Goal: Find specific page/section: Find specific page/section

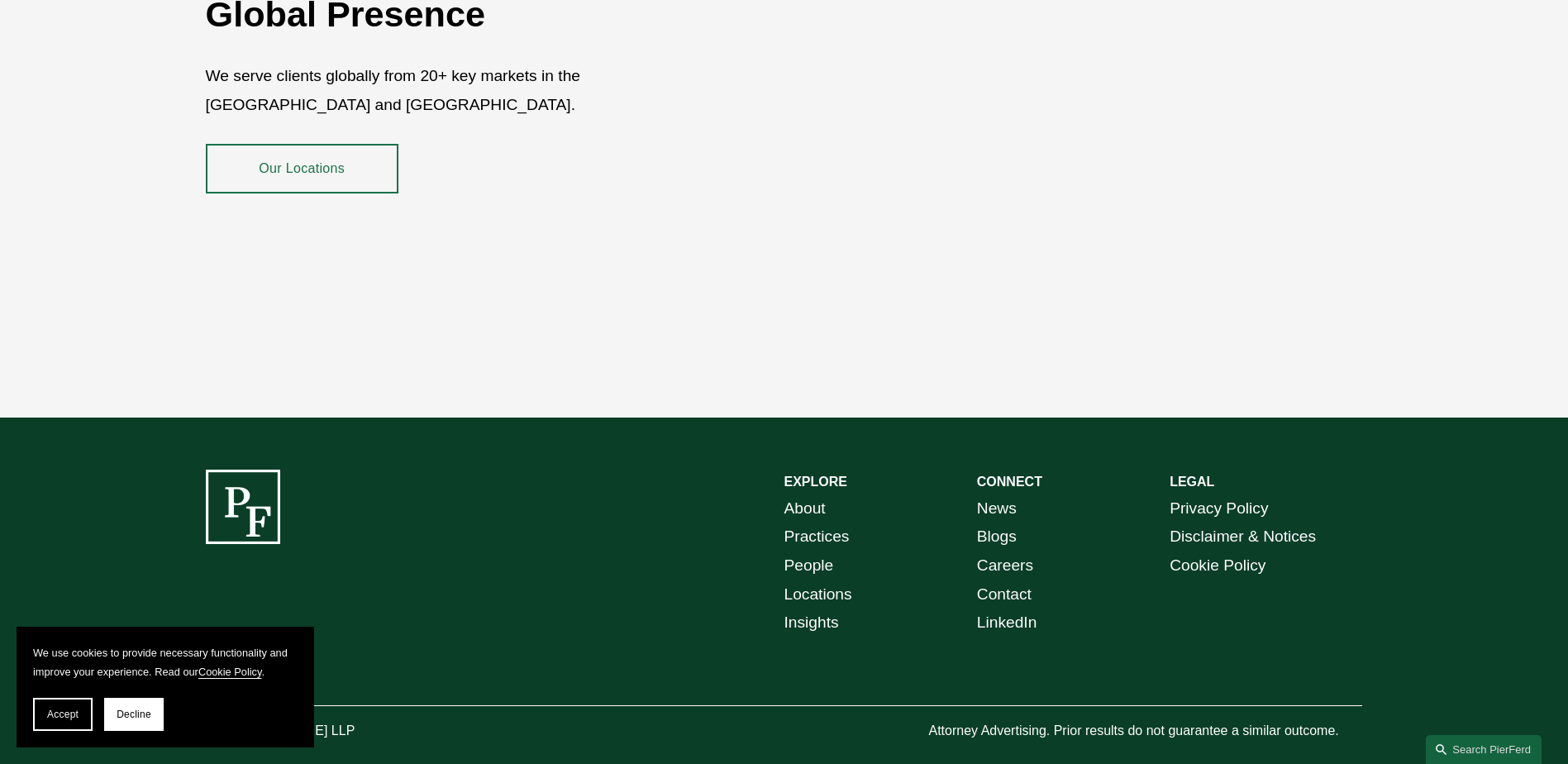
scroll to position [3024, 0]
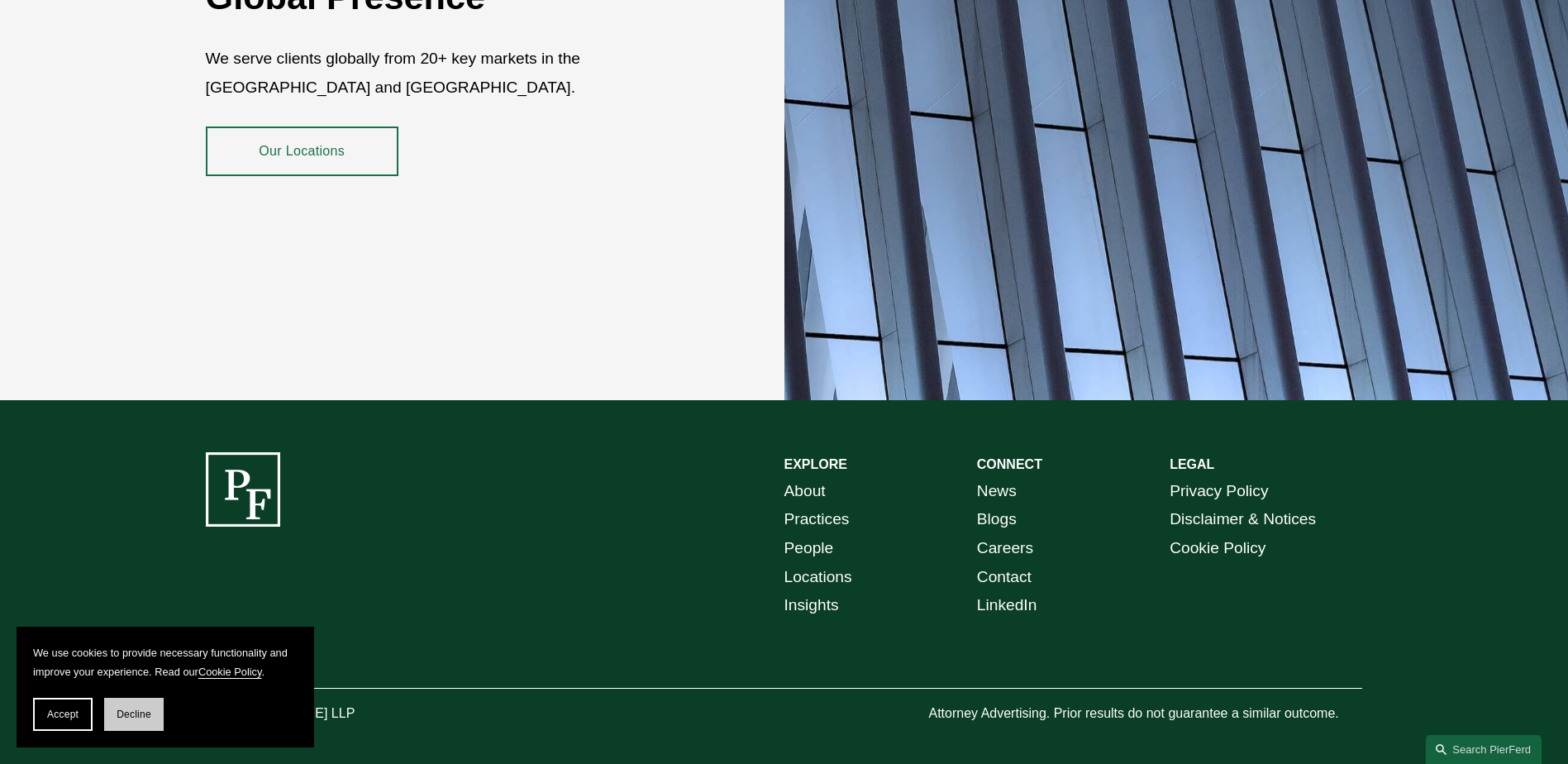
click at [136, 708] on span "Decline" at bounding box center [134, 714] width 35 height 12
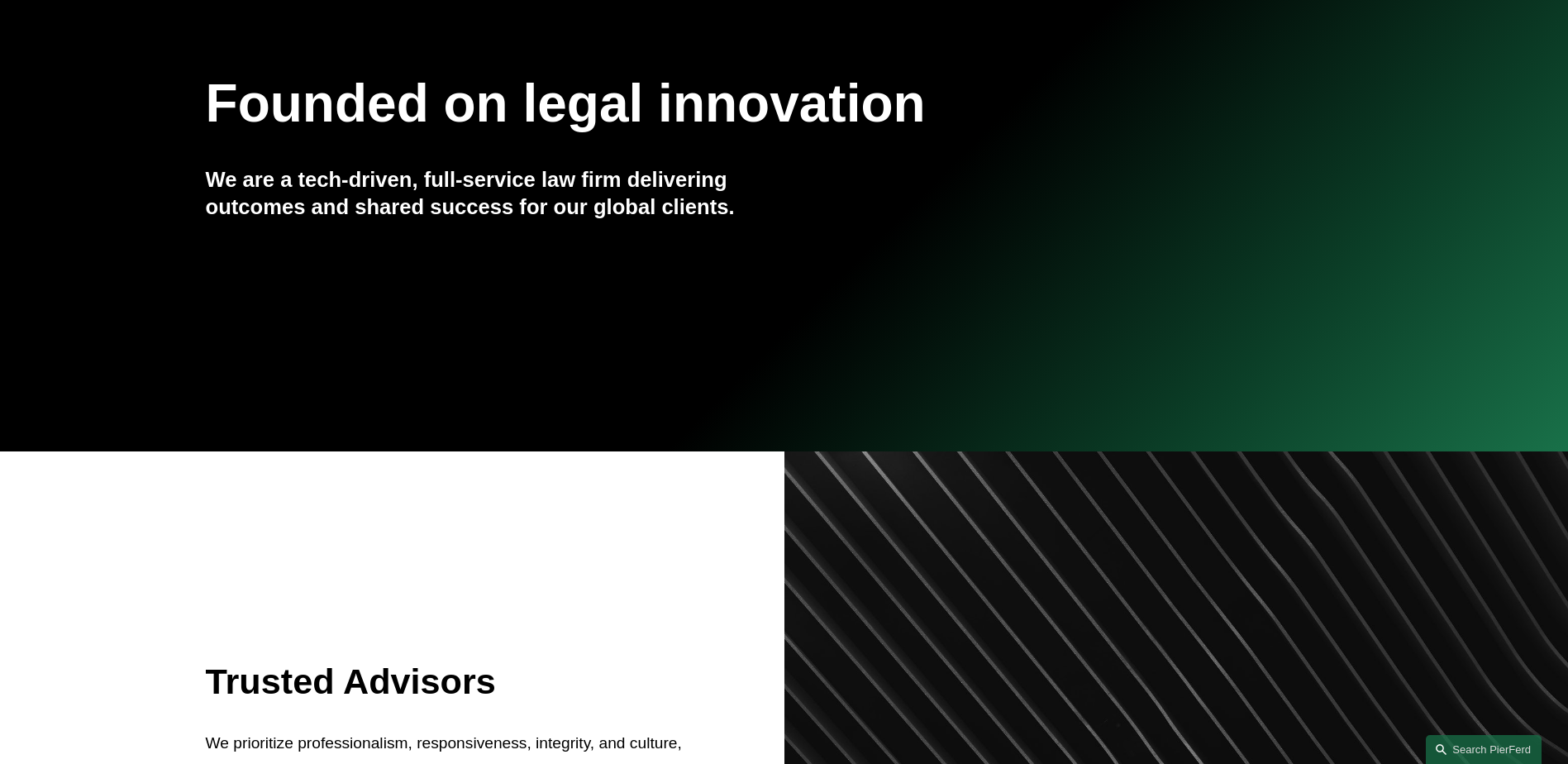
scroll to position [0, 0]
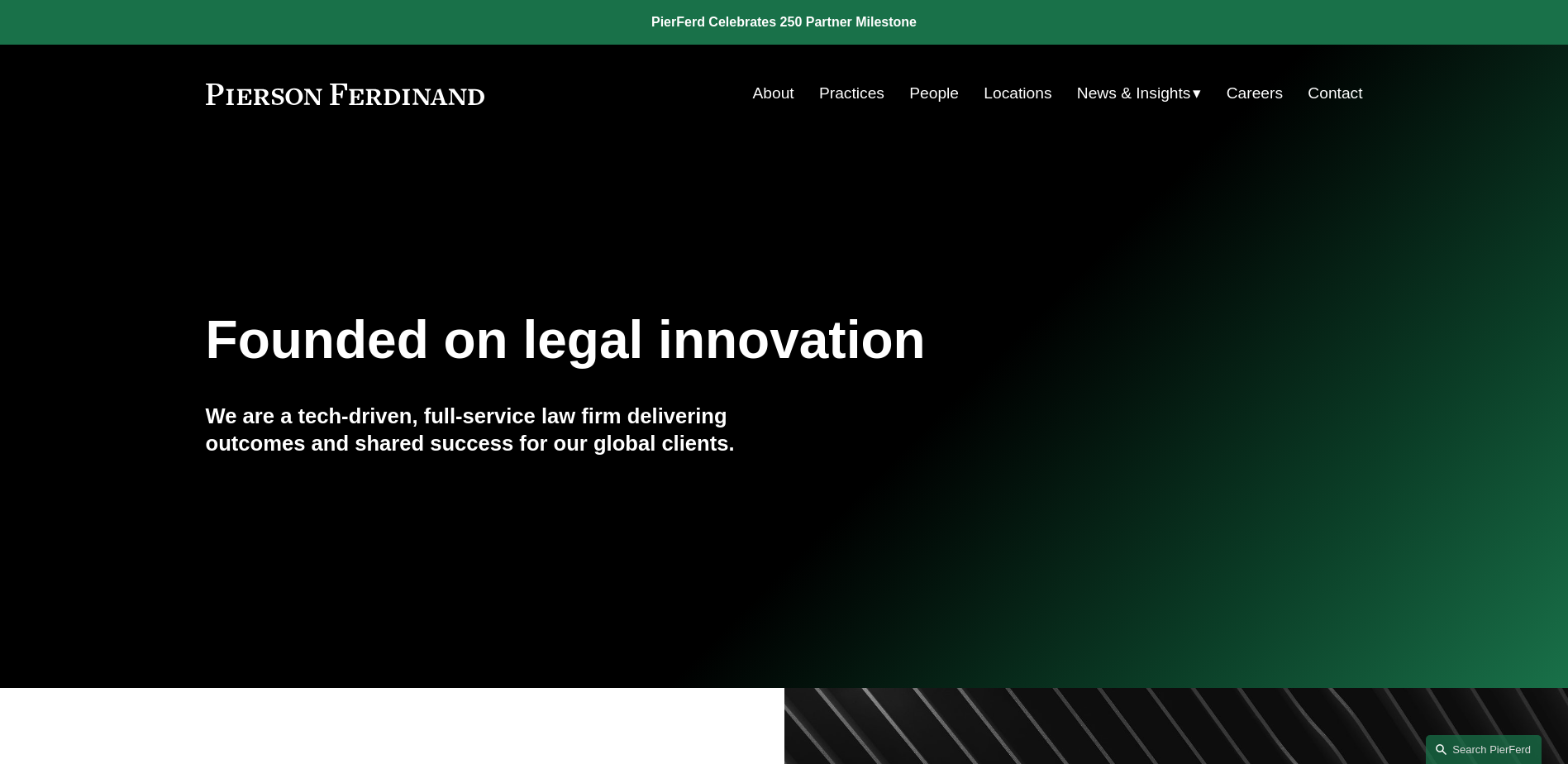
click at [929, 92] on link "People" at bounding box center [935, 93] width 50 height 31
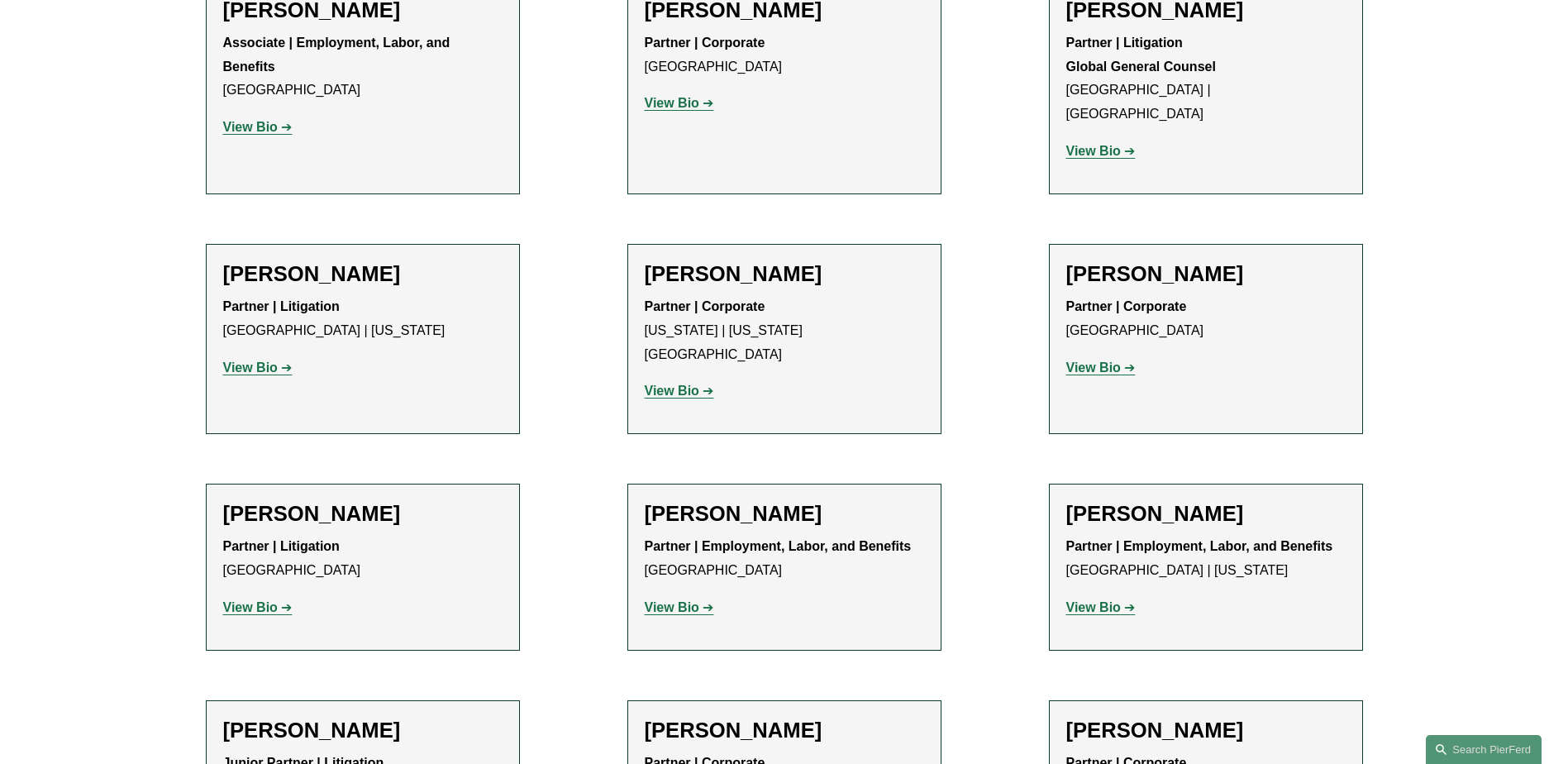
scroll to position [8681, 0]
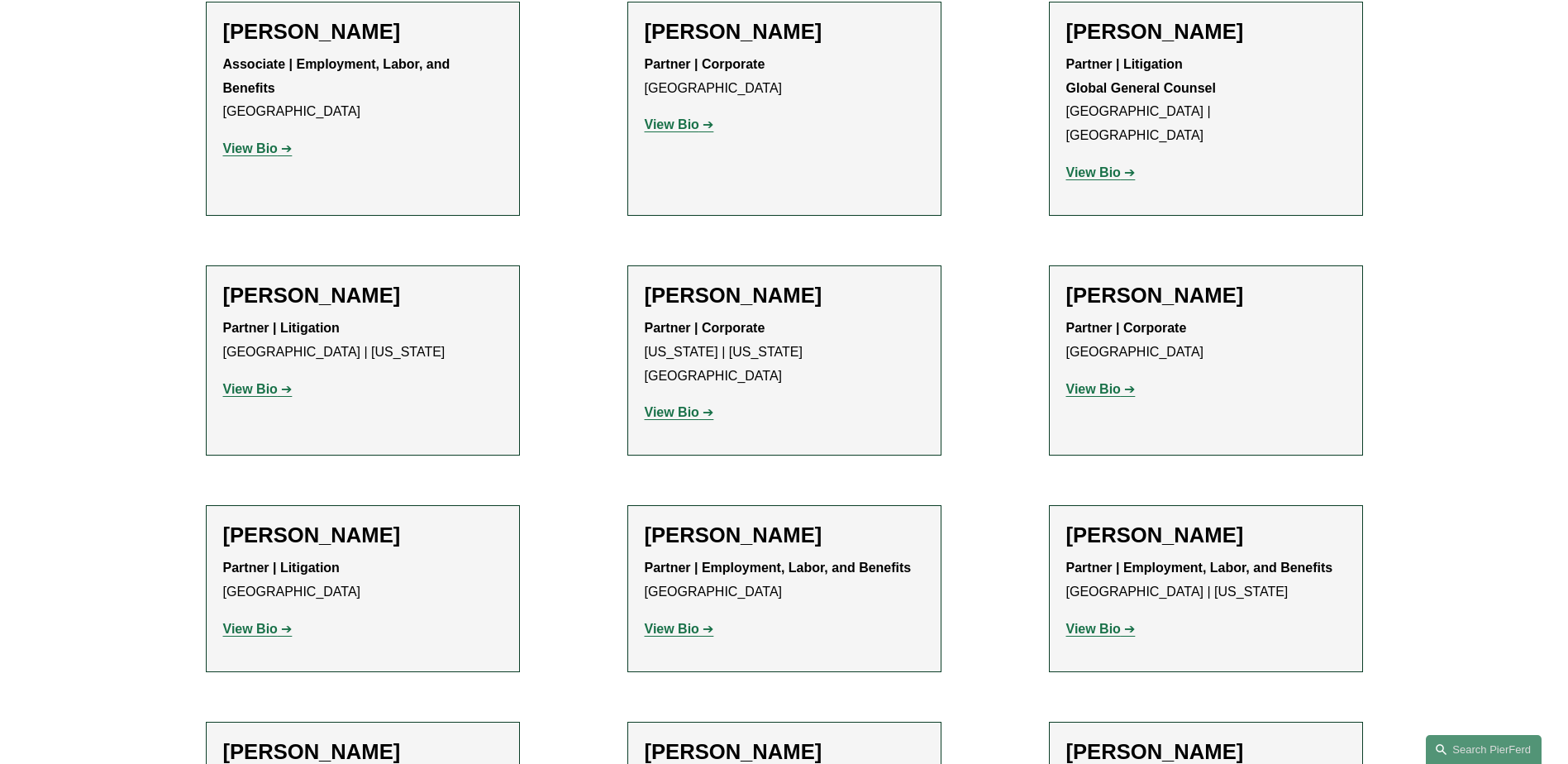
click at [690, 622] on strong "View Bio" at bounding box center [672, 629] width 55 height 14
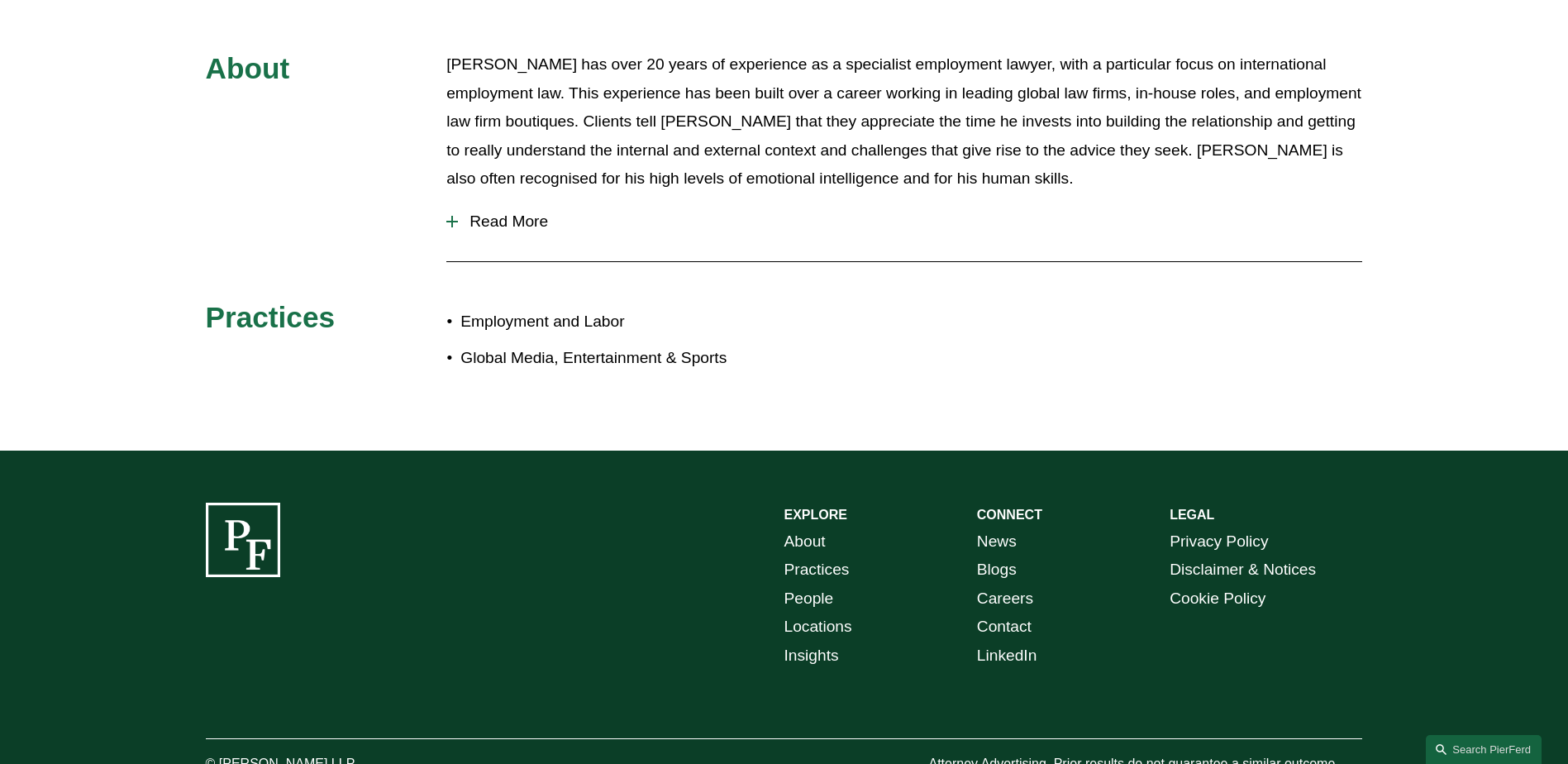
scroll to position [730, 0]
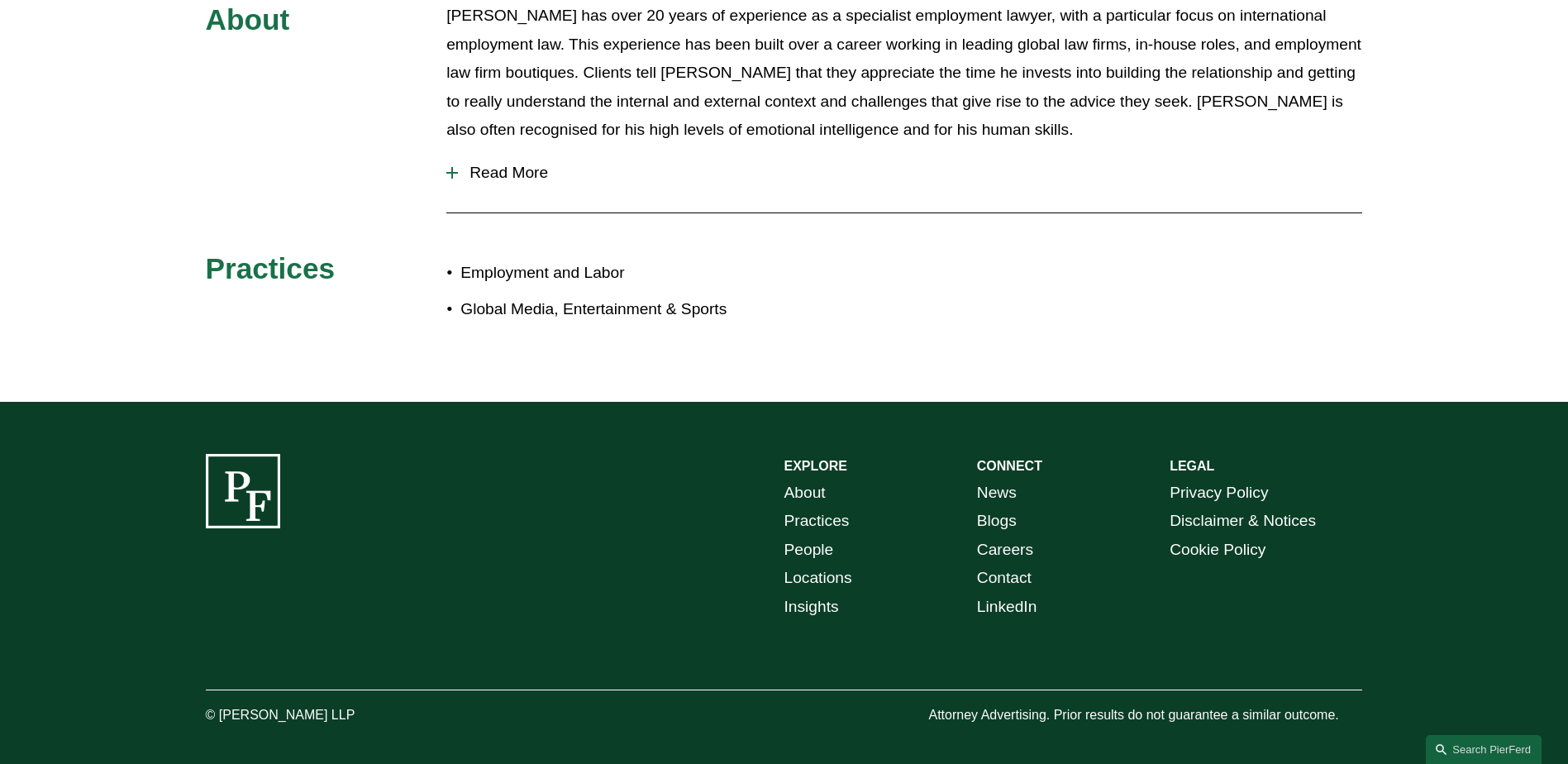
click at [449, 167] on div at bounding box center [452, 173] width 12 height 12
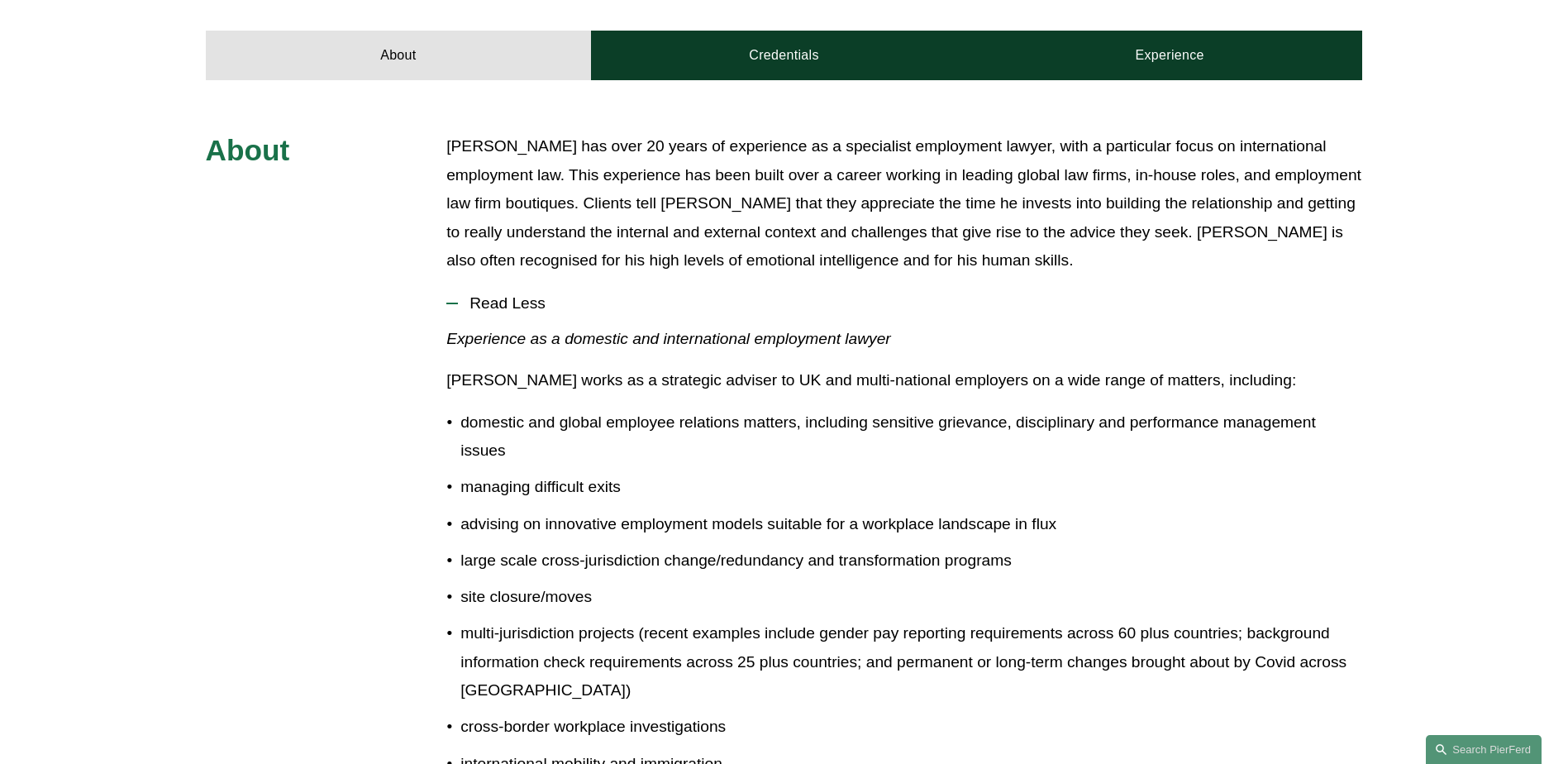
scroll to position [564, 0]
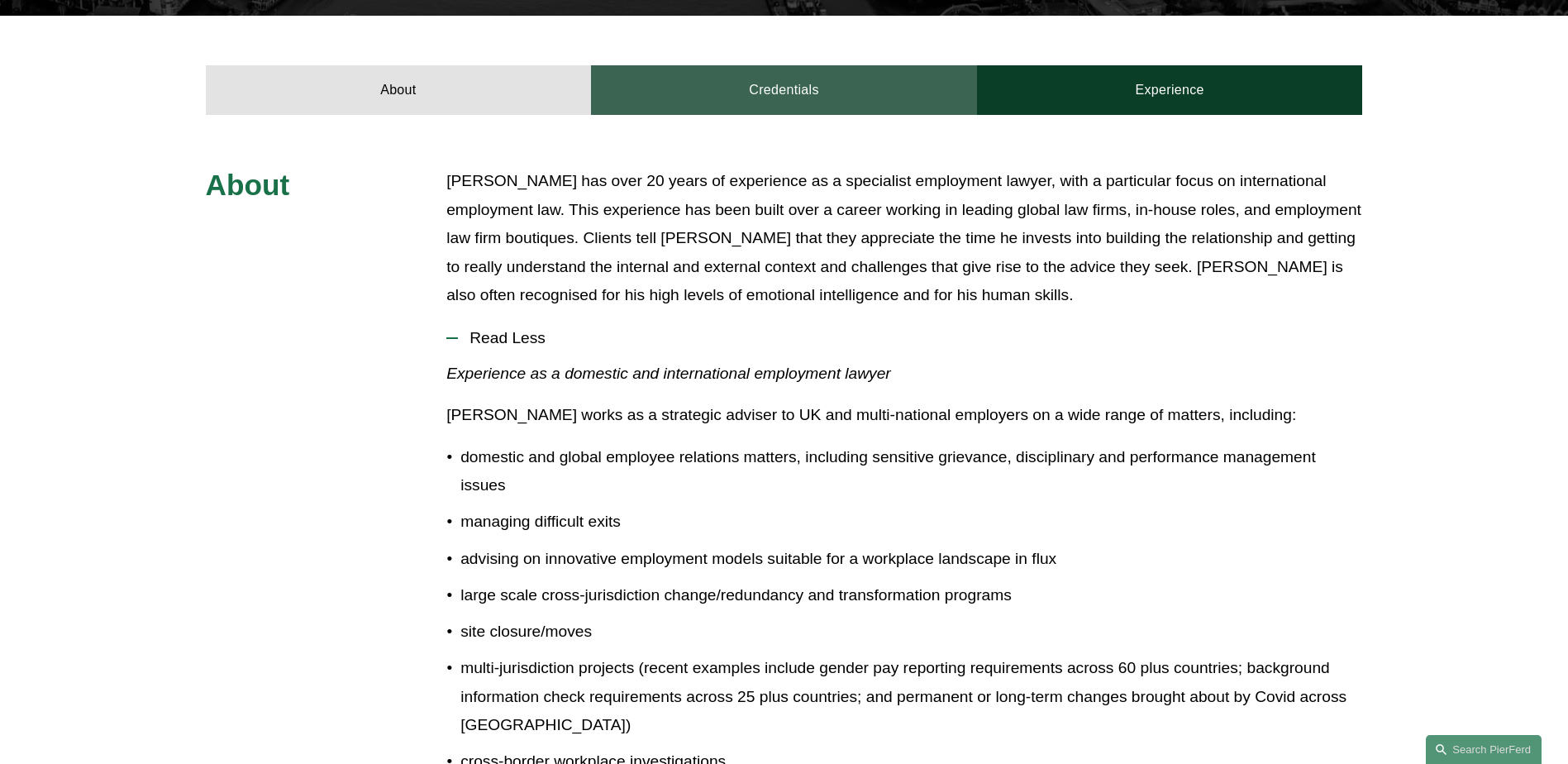
click at [761, 65] on link "Credentials" at bounding box center [784, 90] width 387 height 50
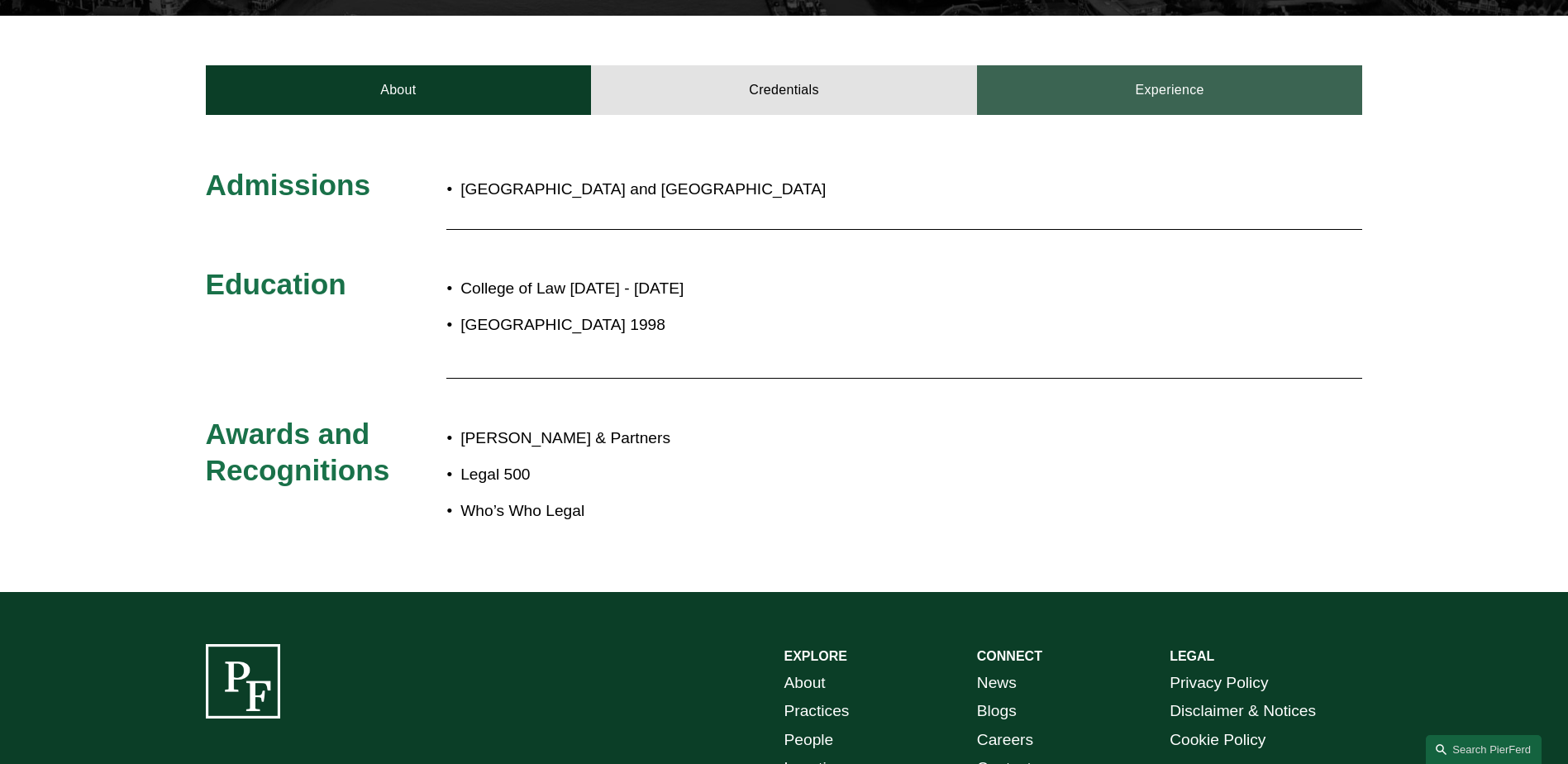
click at [1169, 65] on link "Experience" at bounding box center [1171, 90] width 387 height 50
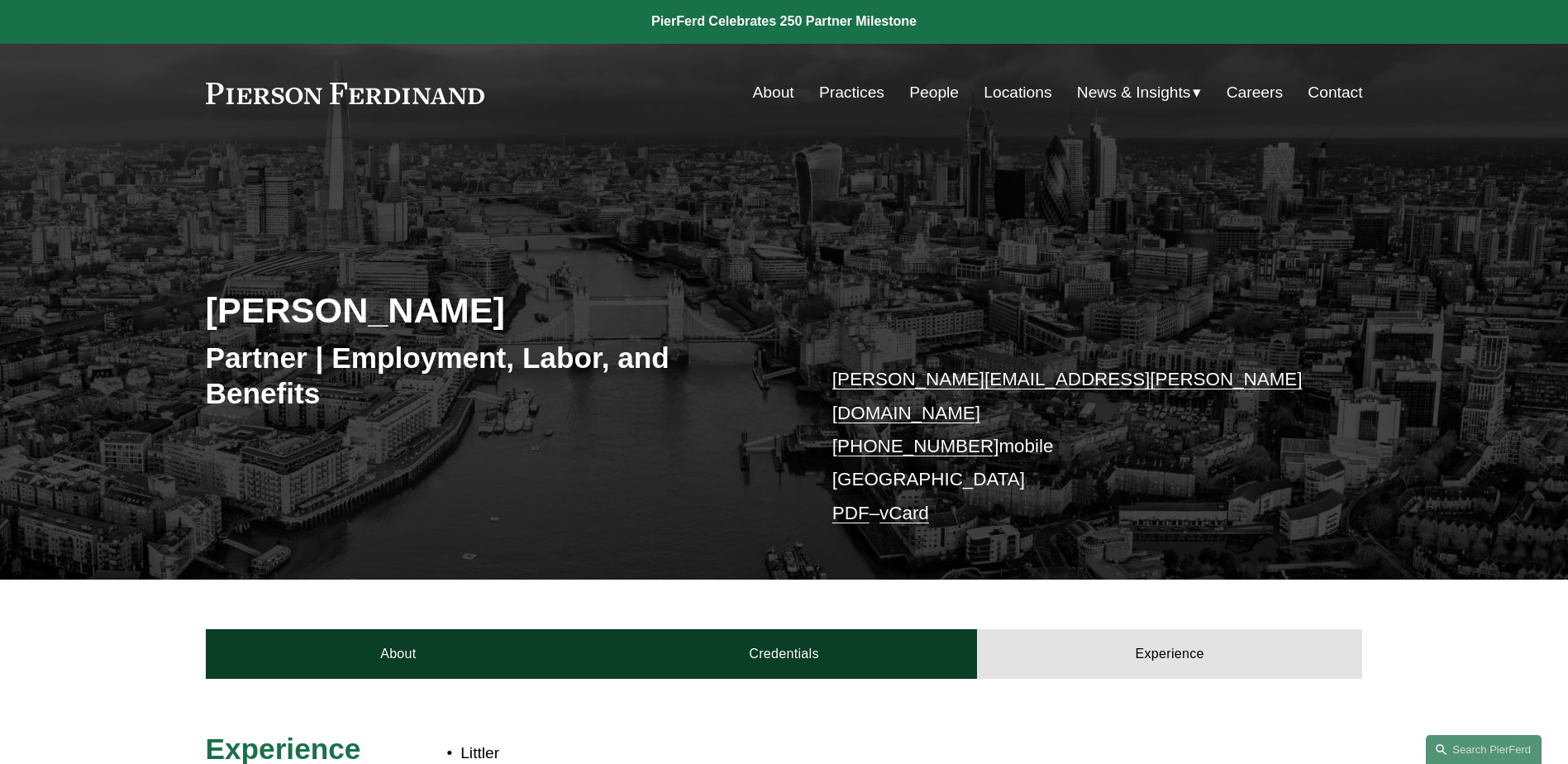
scroll to position [0, 0]
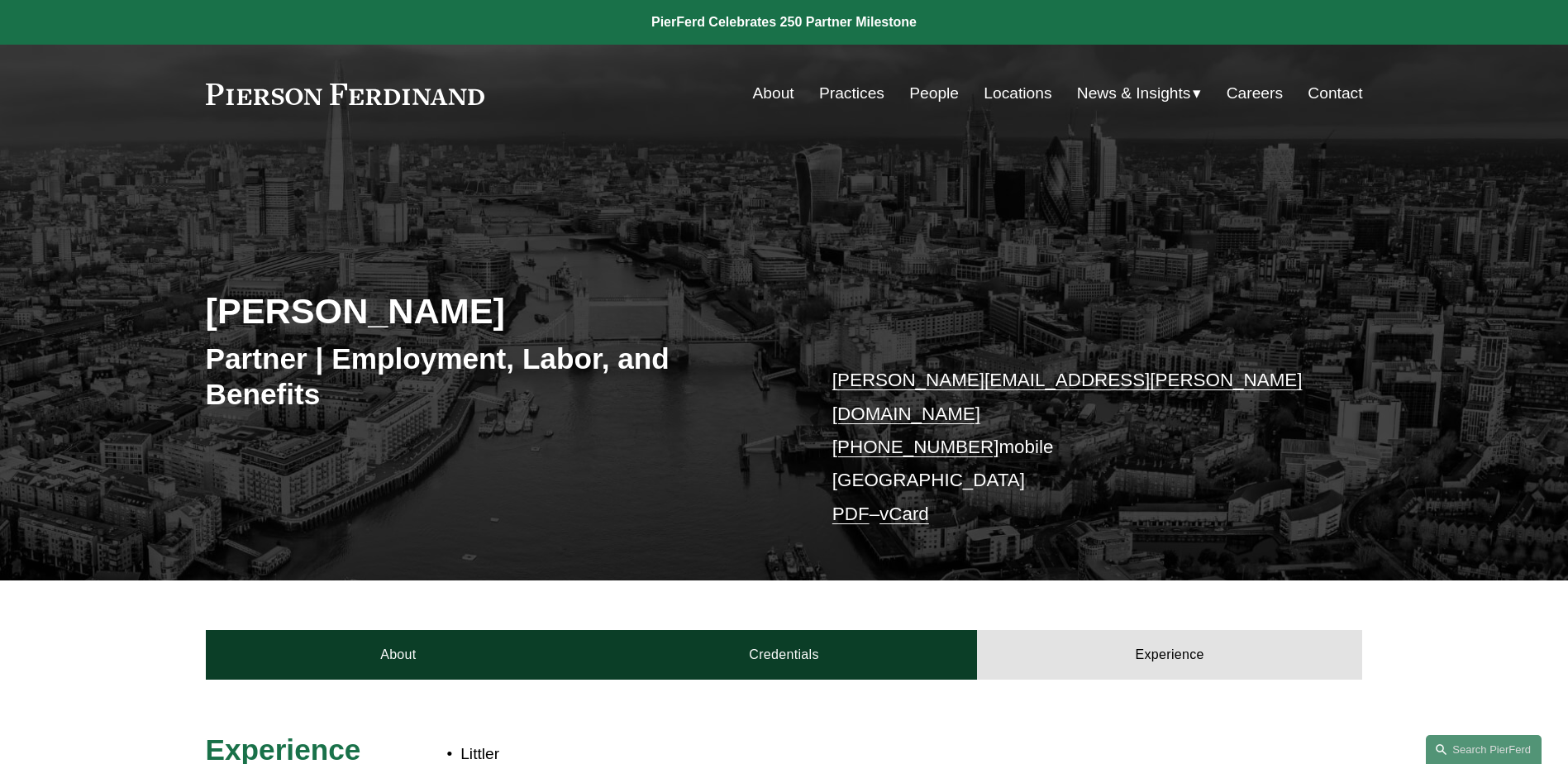
click at [780, 95] on link "About" at bounding box center [773, 93] width 41 height 31
